Goal: Task Accomplishment & Management: Use online tool/utility

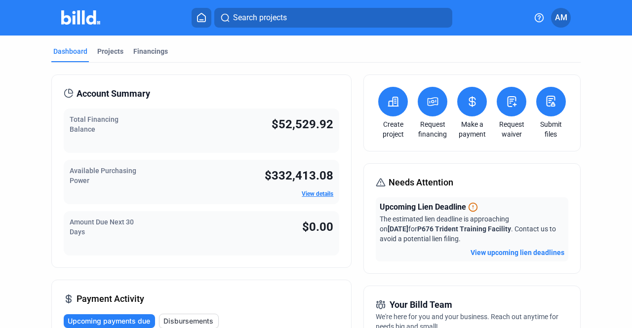
click at [539, 113] on button at bounding box center [551, 102] width 30 height 30
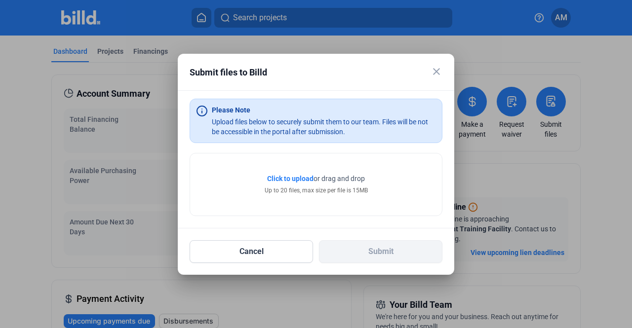
click at [291, 180] on span "Click to upload" at bounding box center [290, 179] width 46 height 8
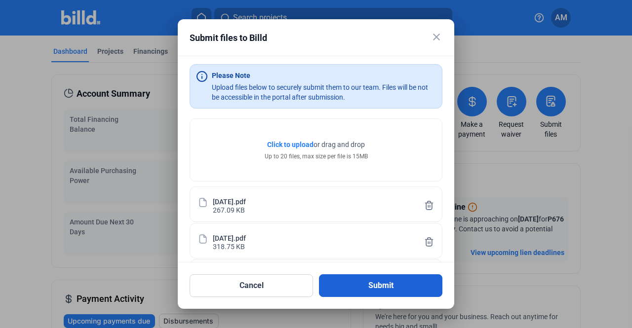
click at [382, 288] on button "Submit" at bounding box center [380, 285] width 123 height 23
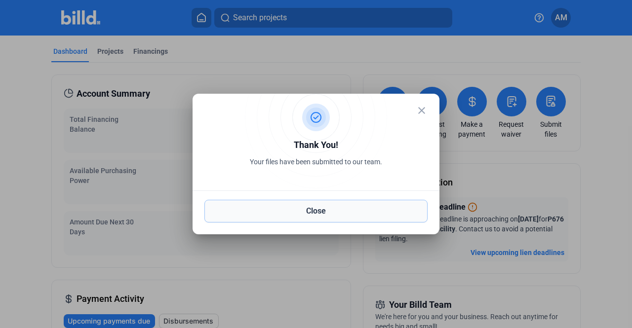
click at [332, 210] on button "Close" at bounding box center [315, 211] width 223 height 23
